Goal: Complete application form

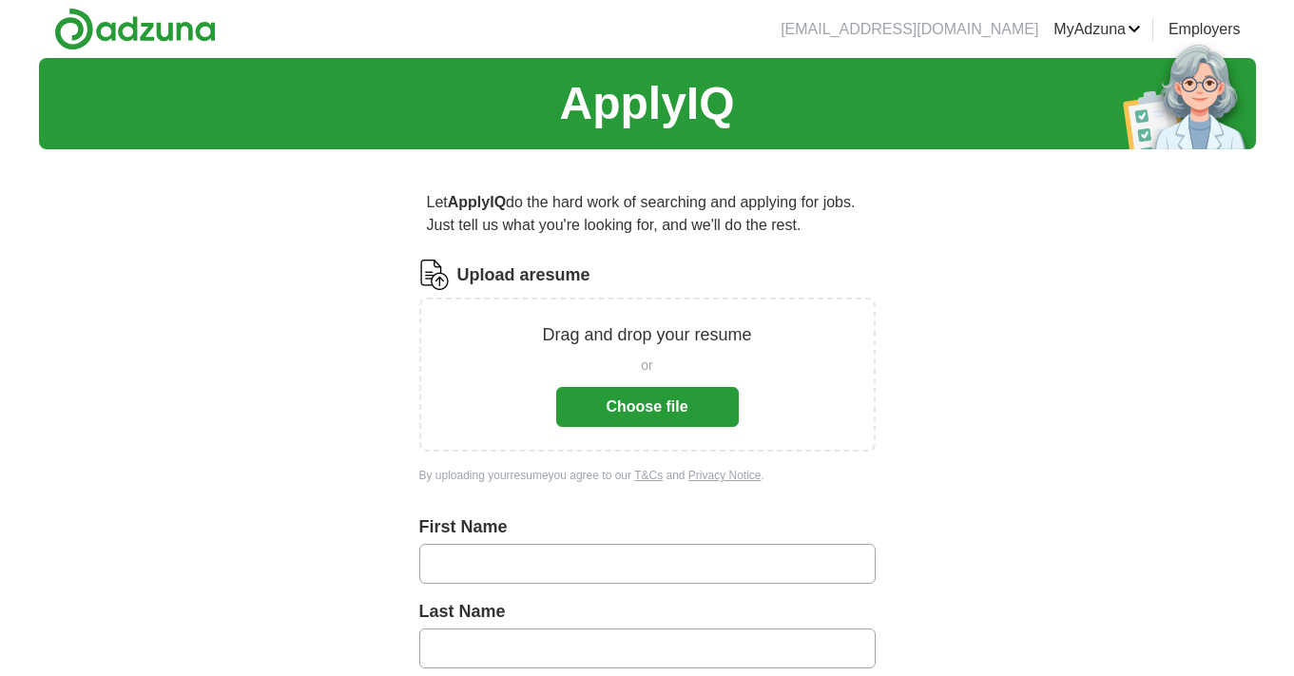
click at [607, 398] on button "Choose file" at bounding box center [647, 407] width 182 height 40
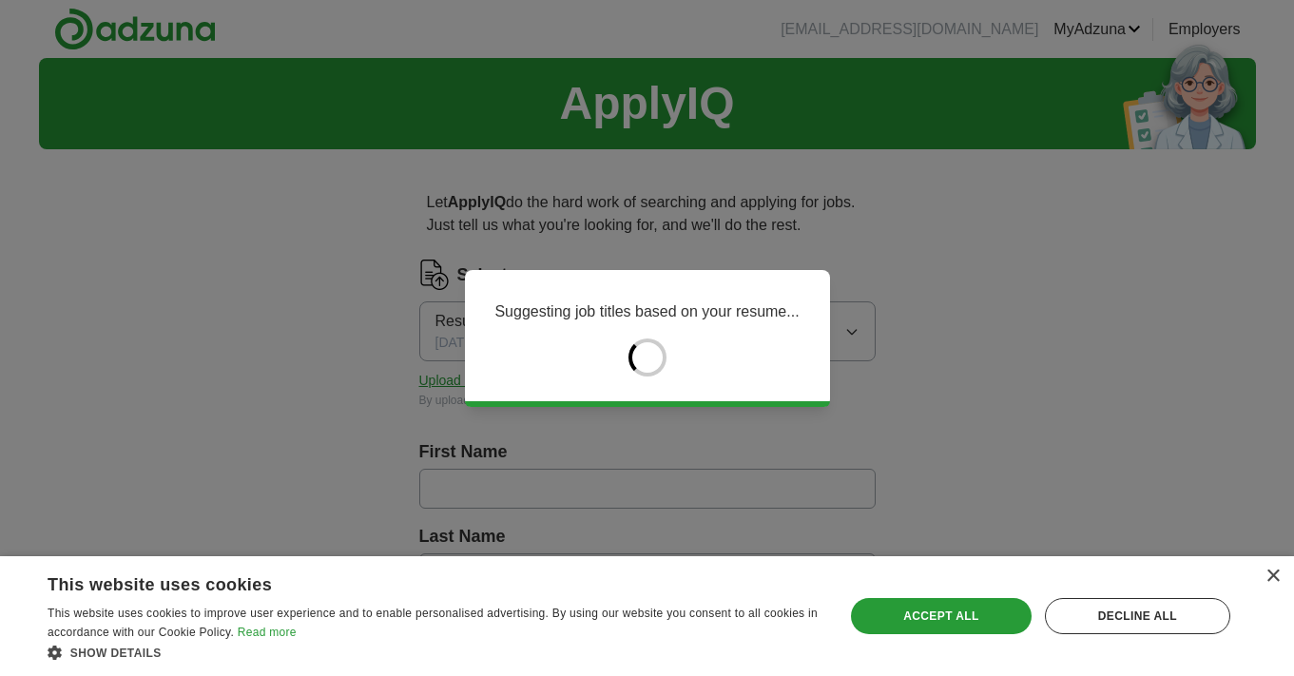
type input "******"
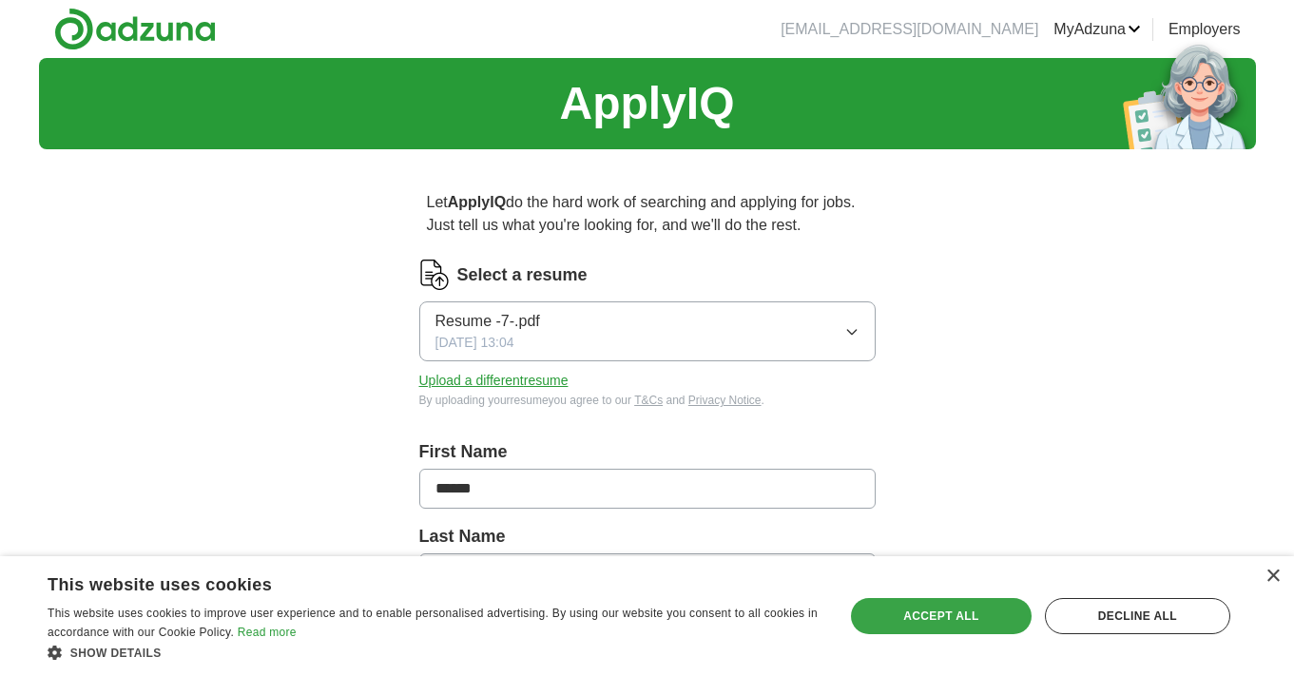
click at [976, 607] on div "Accept all" at bounding box center [941, 616] width 181 height 36
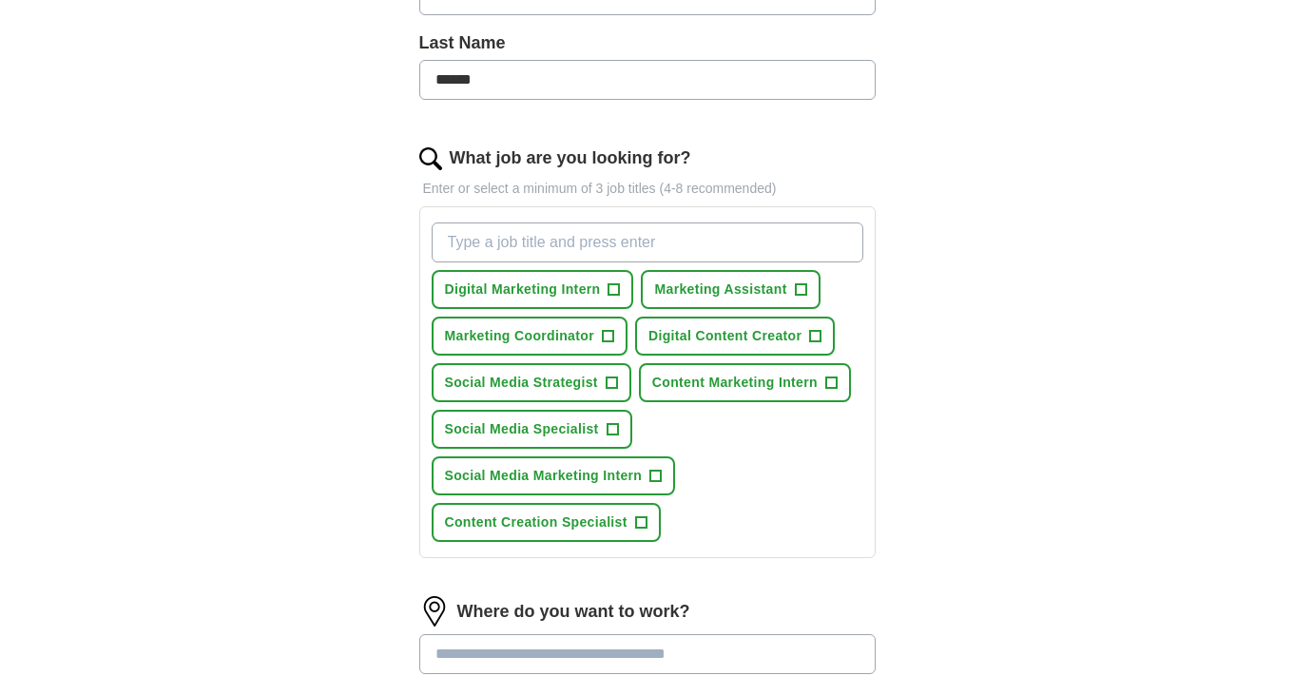
scroll to position [494, 0]
click at [613, 432] on span "+" at bounding box center [611, 428] width 11 height 15
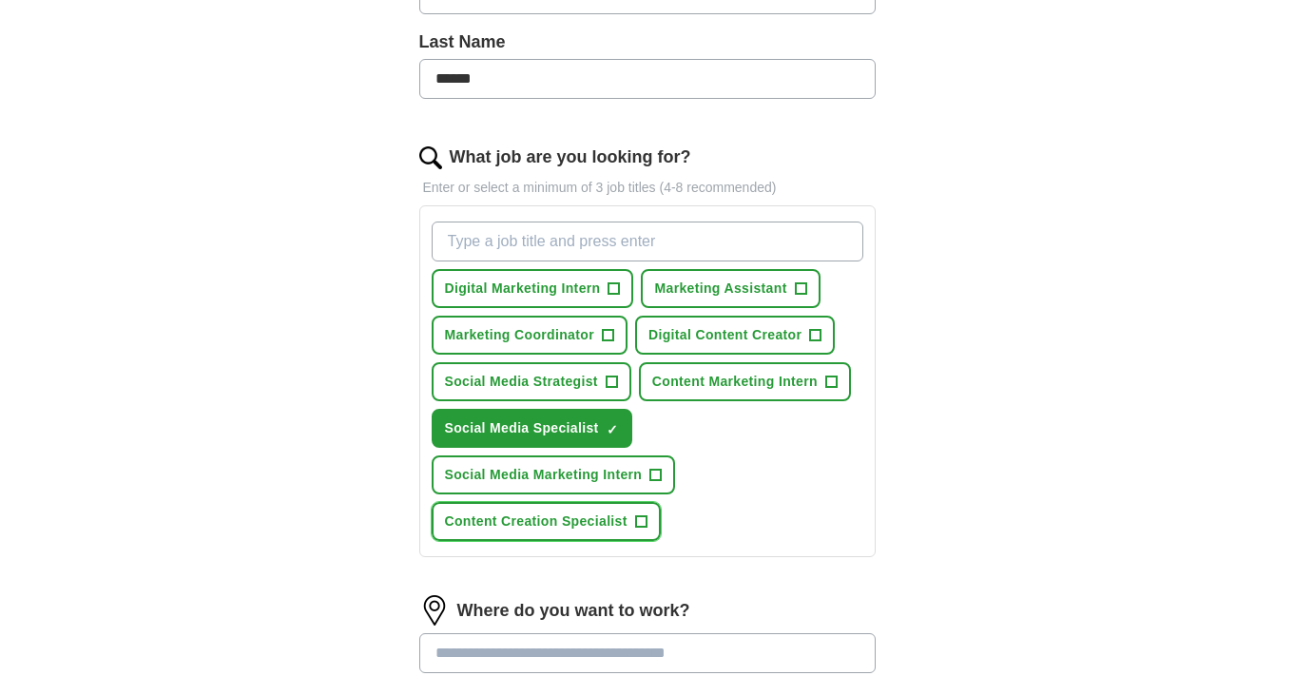
click at [623, 516] on span "Content Creation Specialist" at bounding box center [536, 521] width 182 height 20
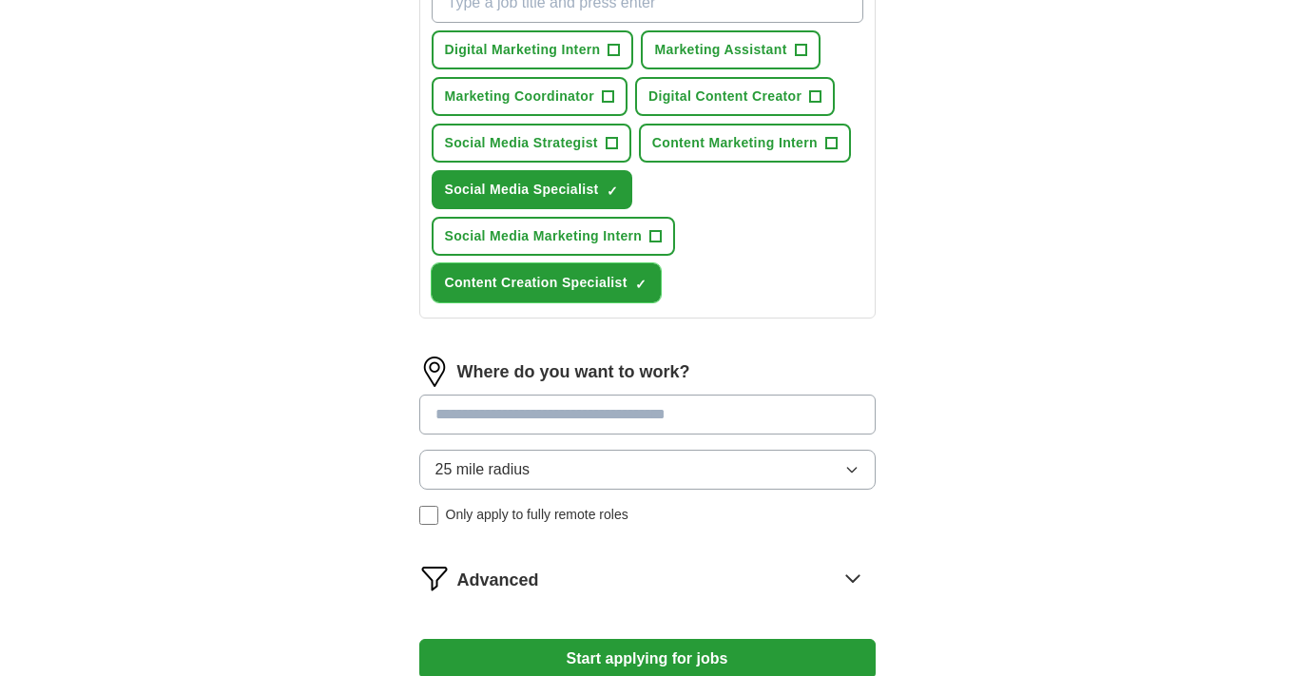
scroll to position [741, 0]
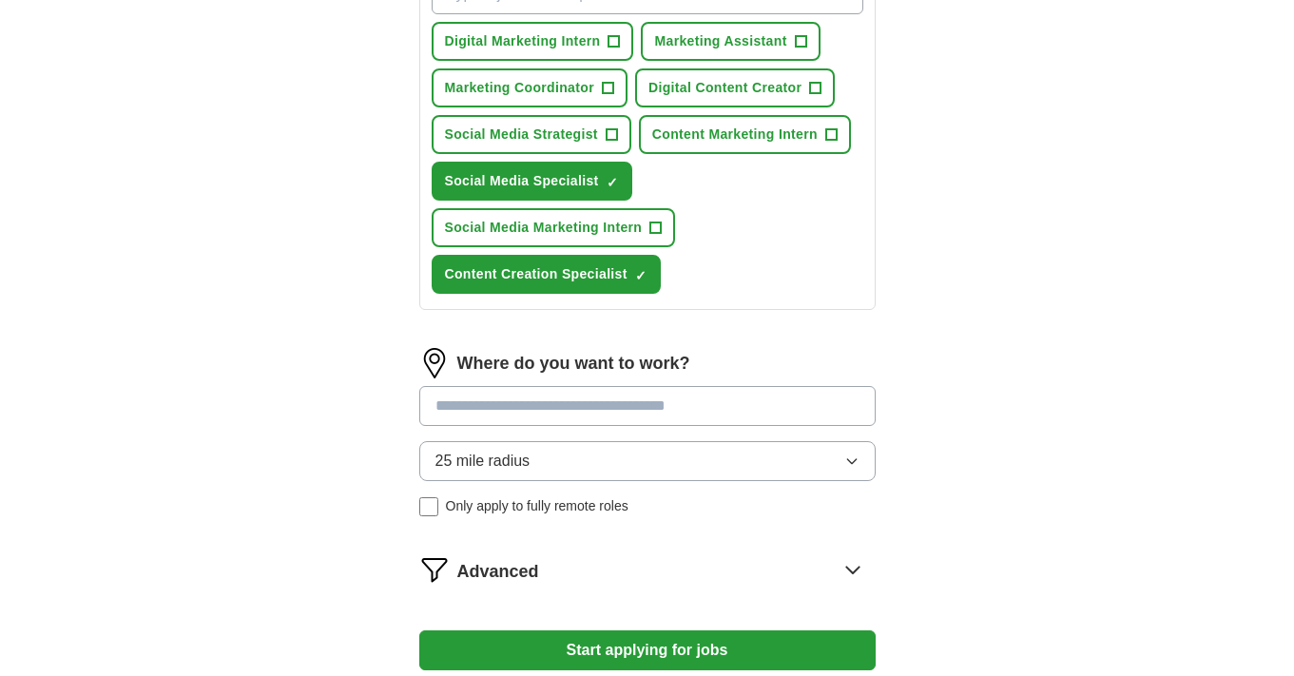
click at [592, 413] on input at bounding box center [647, 406] width 456 height 40
type input "********"
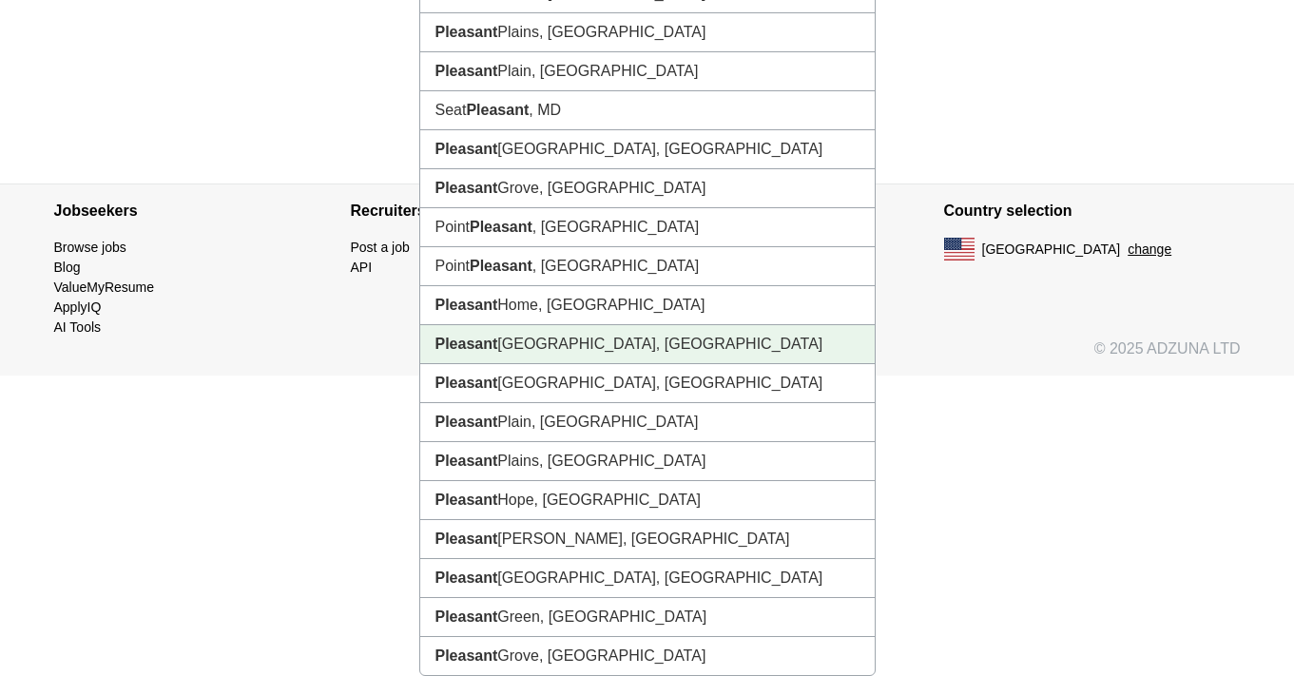
scroll to position [1289, 0]
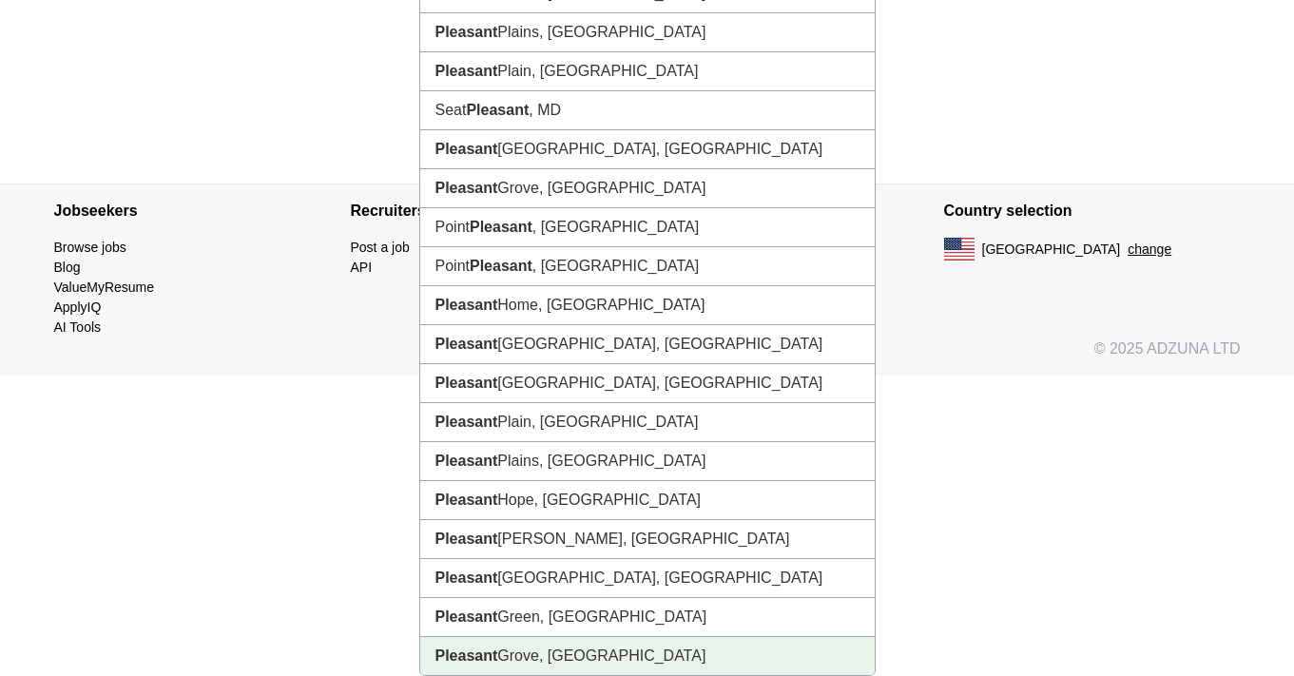
click at [533, 643] on li "[GEOGRAPHIC_DATA], [GEOGRAPHIC_DATA]" at bounding box center [647, 656] width 454 height 38
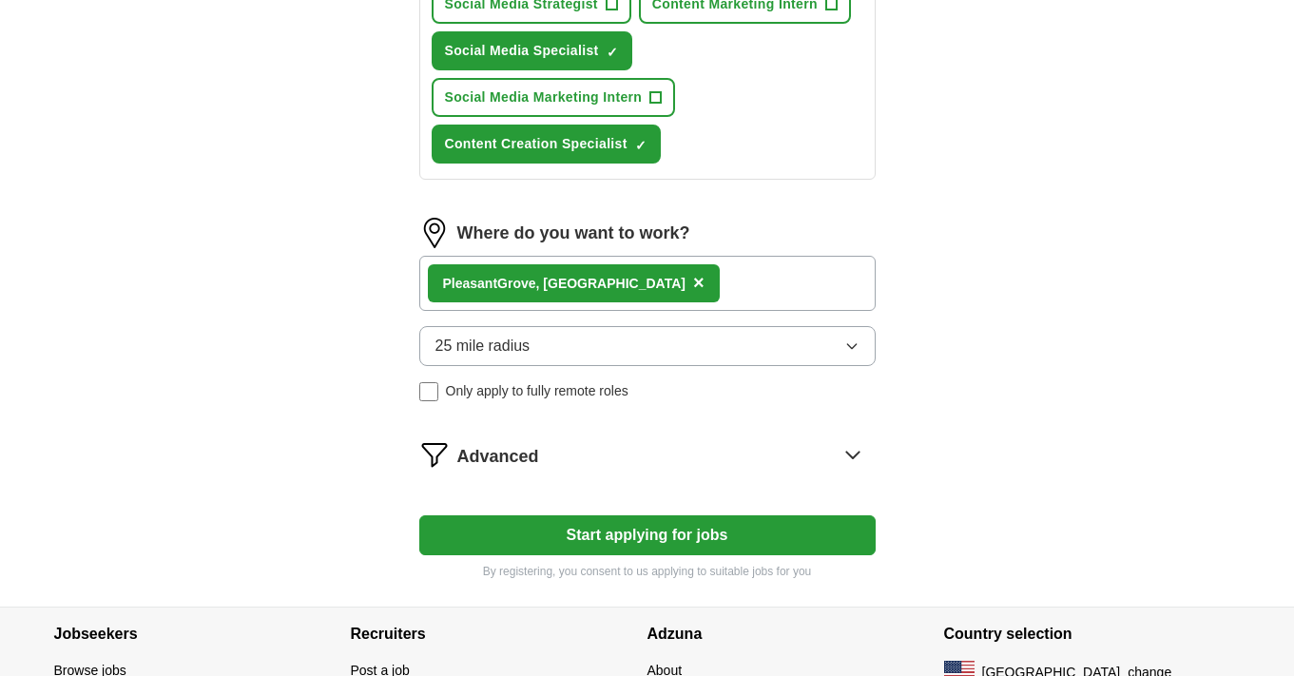
scroll to position [868, 0]
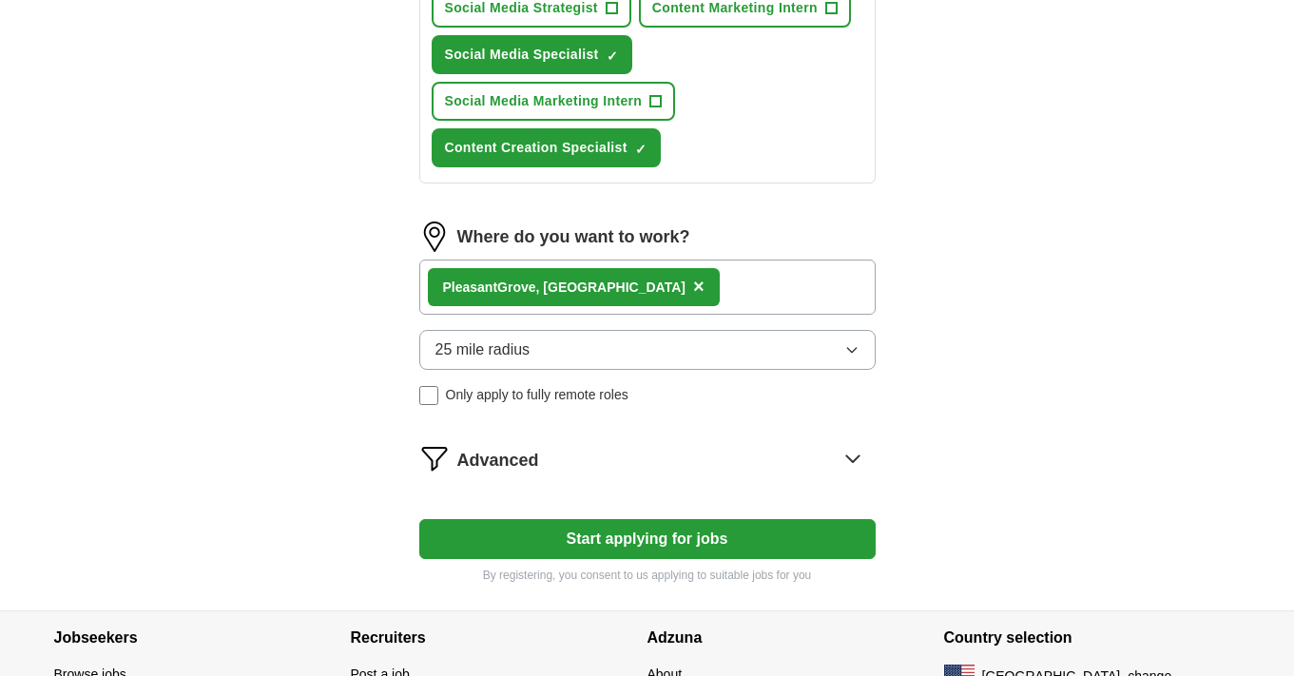
click at [474, 391] on span "Only apply to fully remote roles" at bounding box center [537, 395] width 182 height 20
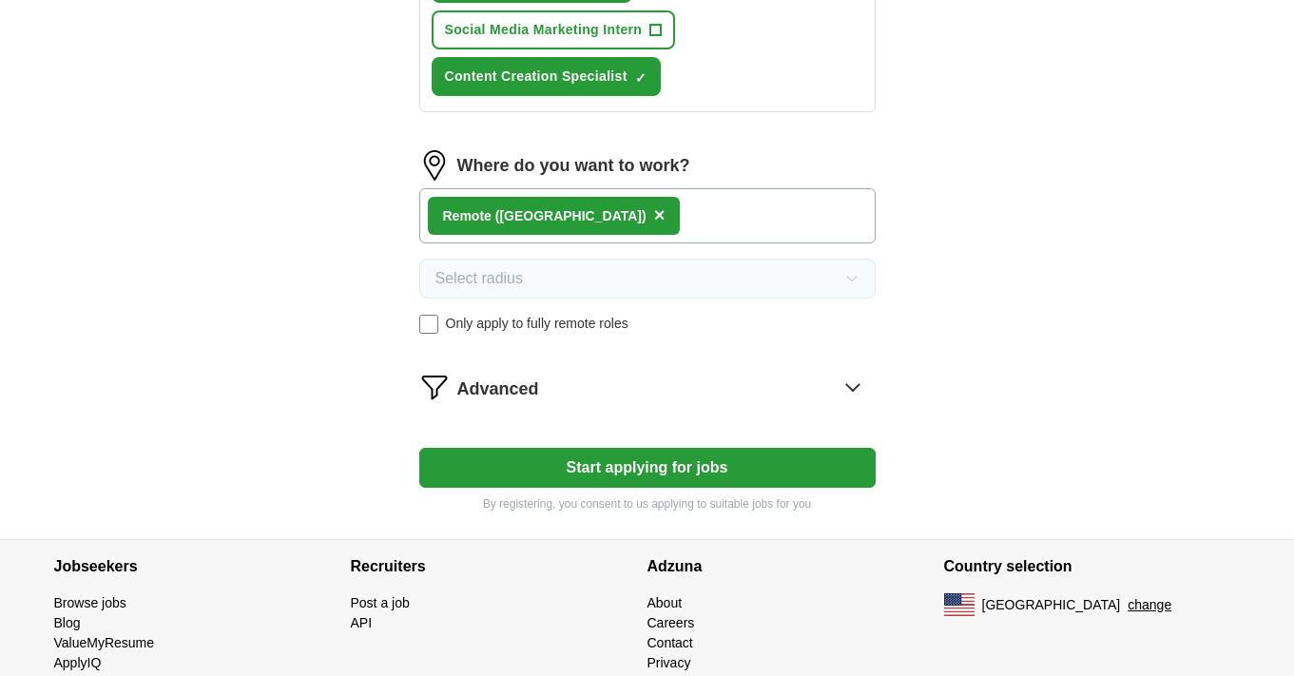
scroll to position [952, 0]
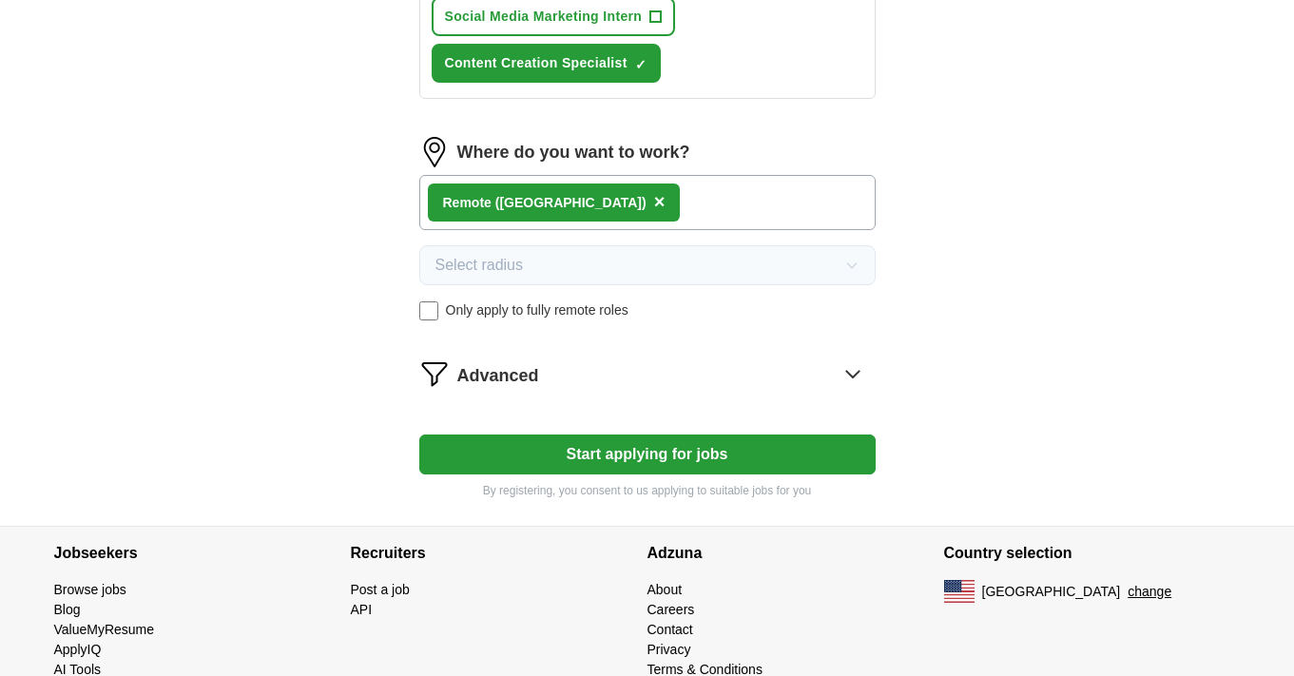
click at [495, 457] on button "Start applying for jobs" at bounding box center [647, 454] width 456 height 40
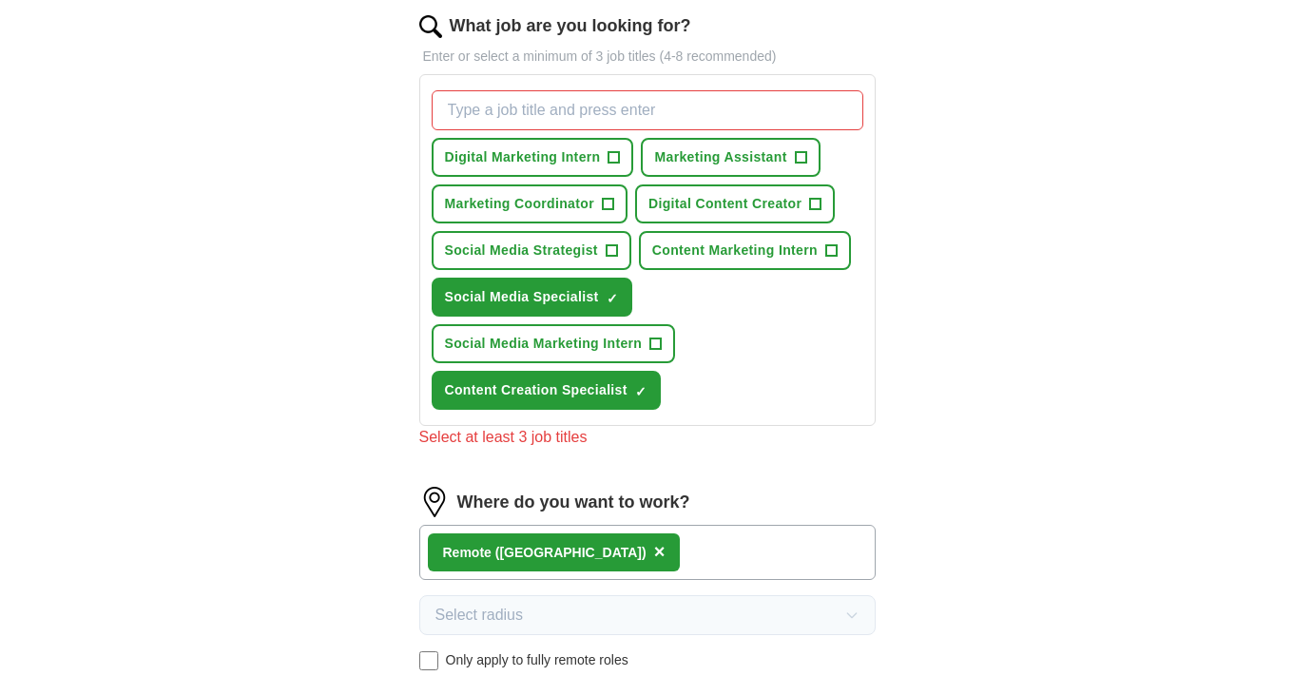
scroll to position [624, 0]
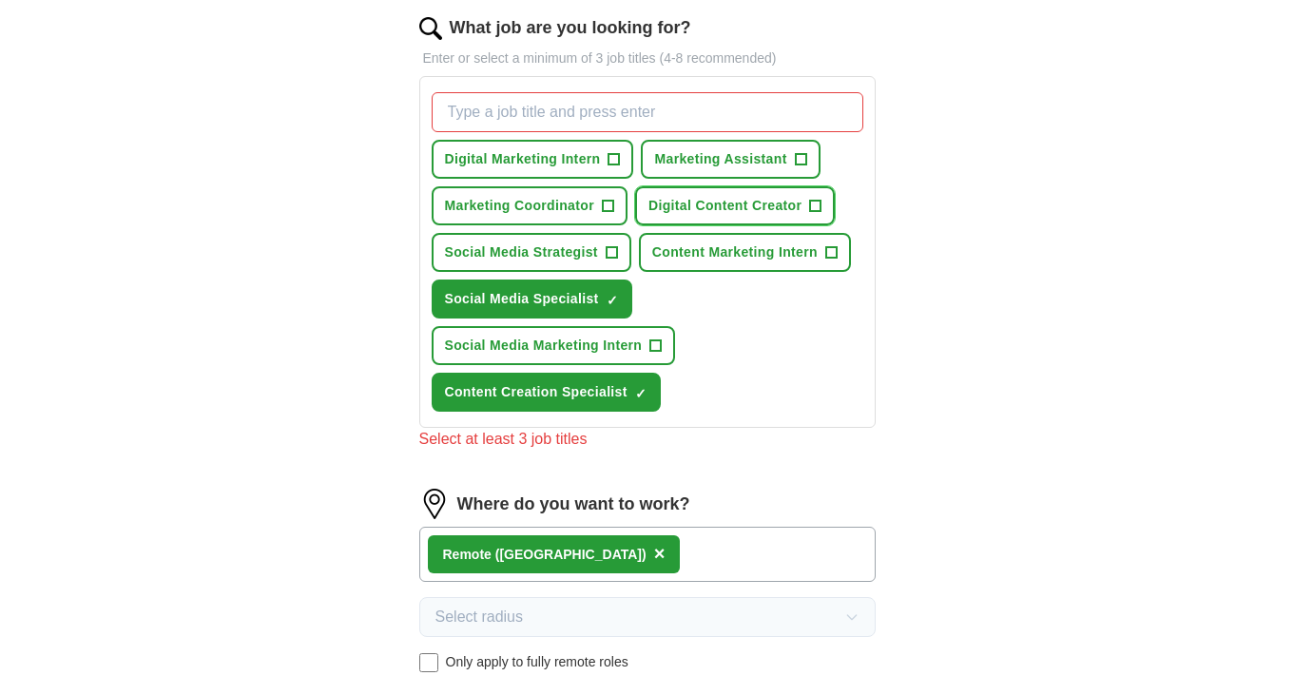
click at [656, 221] on button "Digital Content Creator +" at bounding box center [735, 205] width 200 height 39
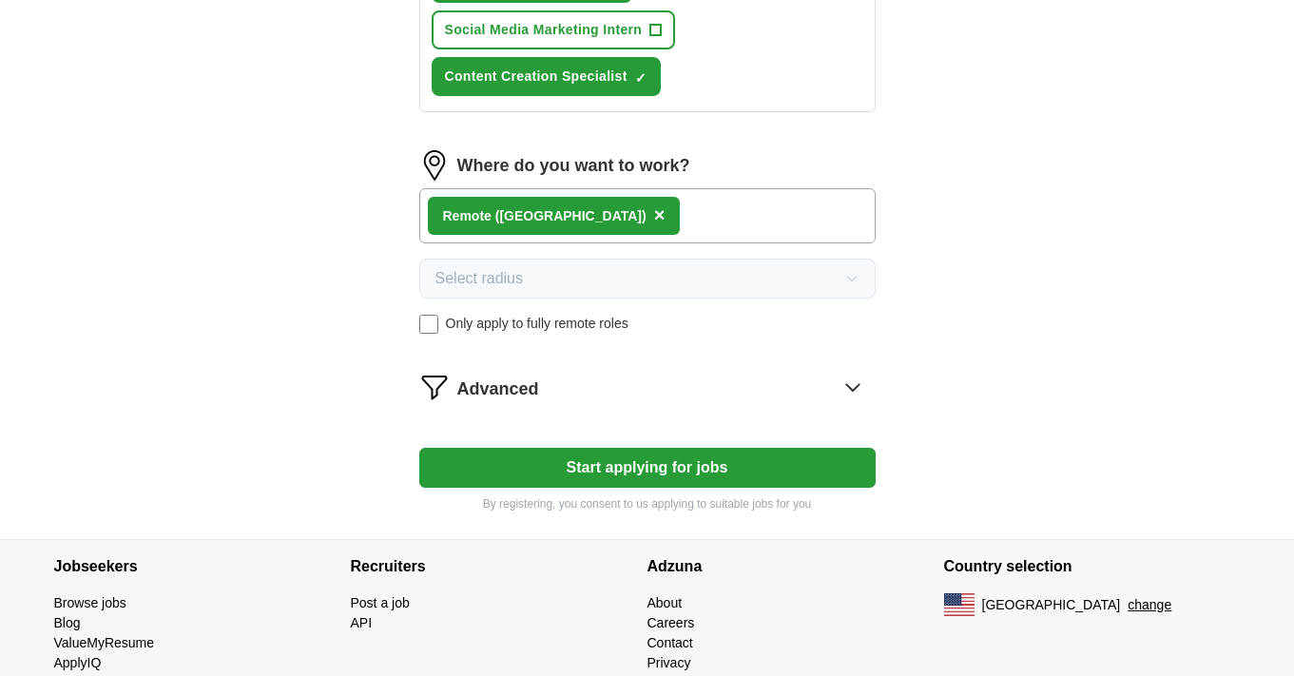
scroll to position [994, 0]
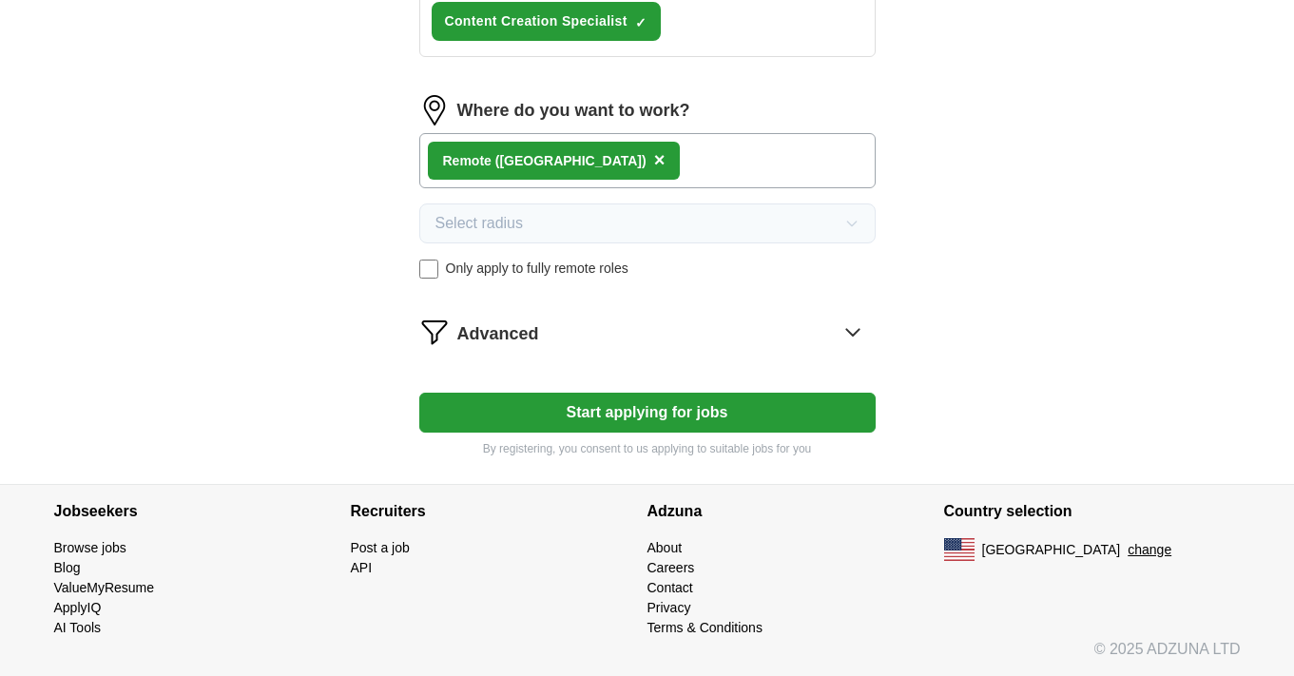
click at [603, 406] on button "Start applying for jobs" at bounding box center [647, 413] width 456 height 40
select select "**"
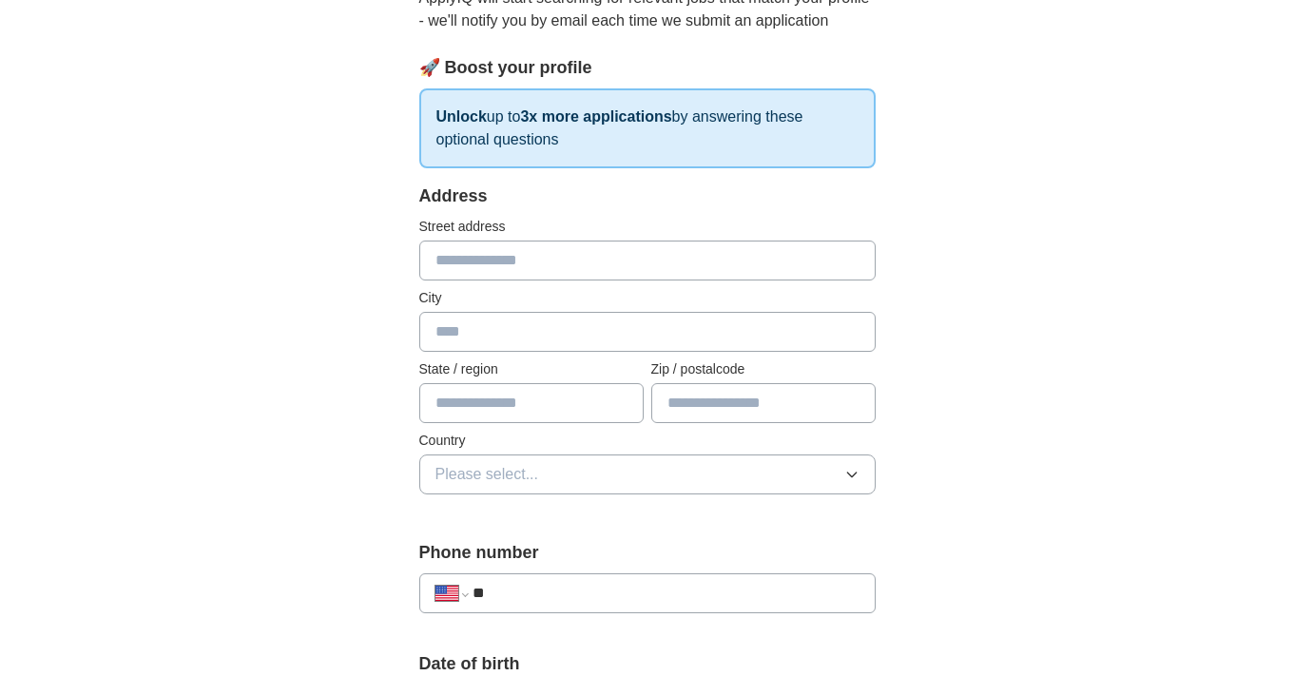
scroll to position [0, 0]
